Goal: Navigation & Orientation: Find specific page/section

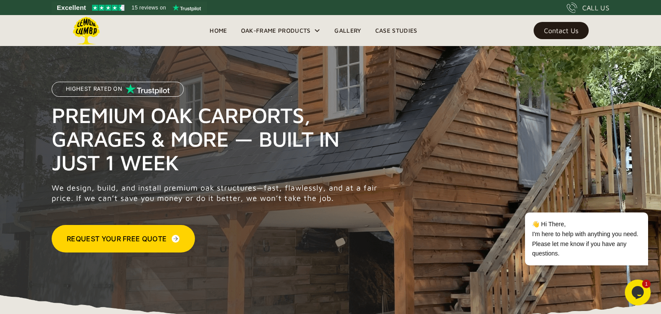
click at [351, 36] on link "Gallery" at bounding box center [347, 30] width 40 height 13
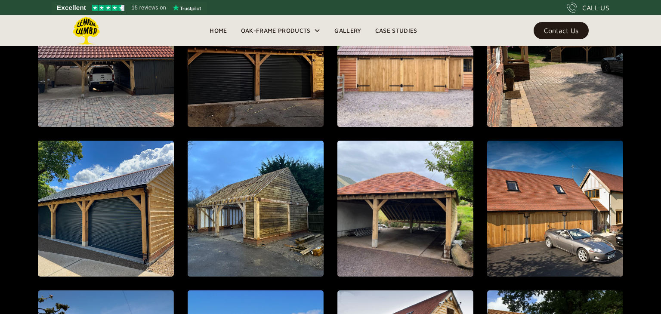
scroll to position [386, 0]
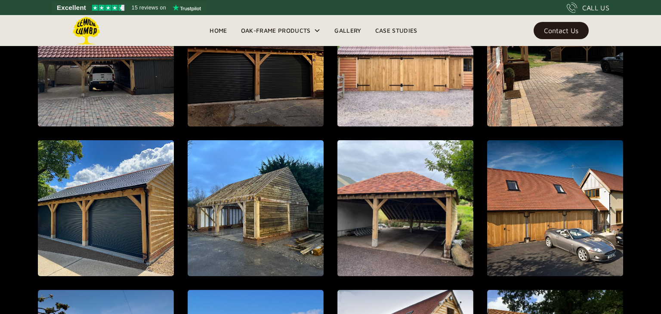
click at [394, 30] on link "Case Studies" at bounding box center [396, 30] width 56 height 13
